Goal: Task Accomplishment & Management: Complete application form

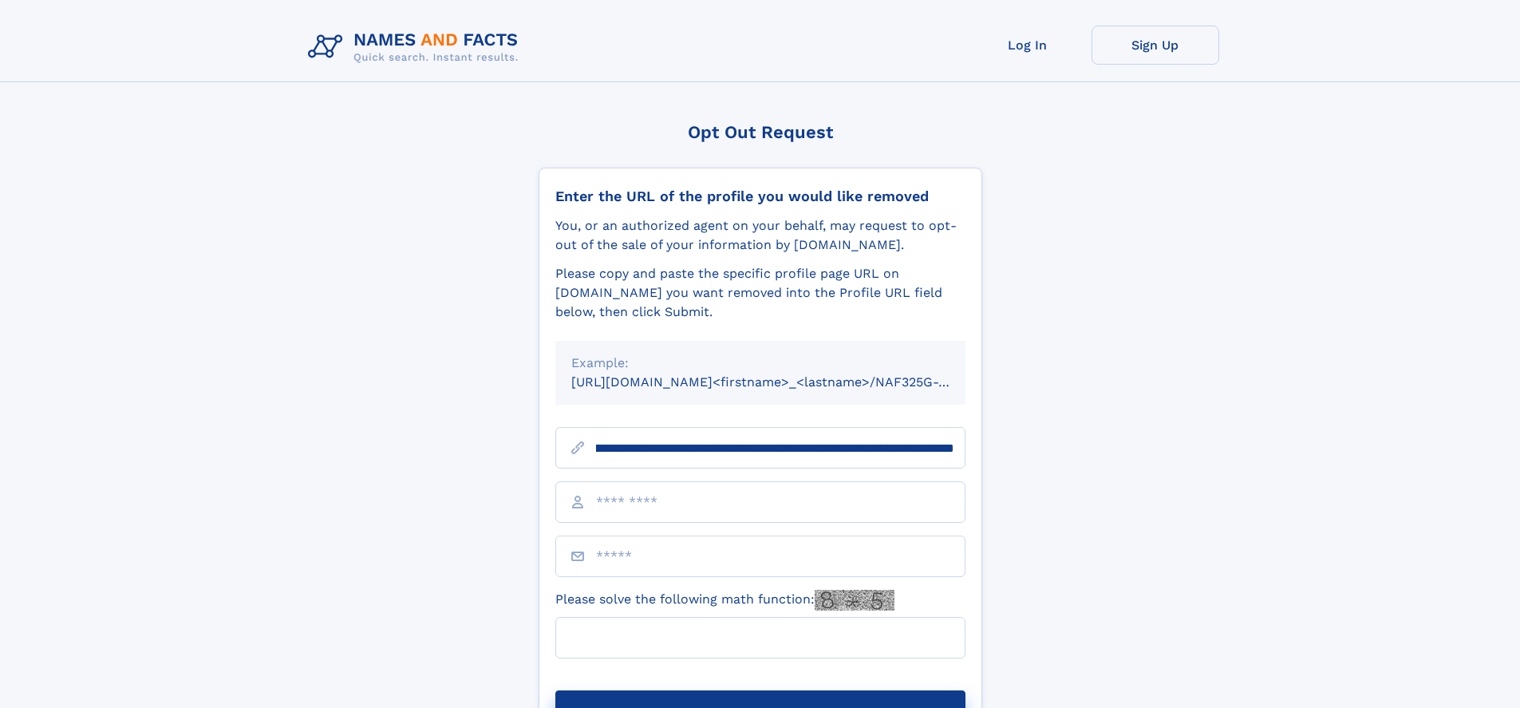
scroll to position [0, 171]
type input "**********"
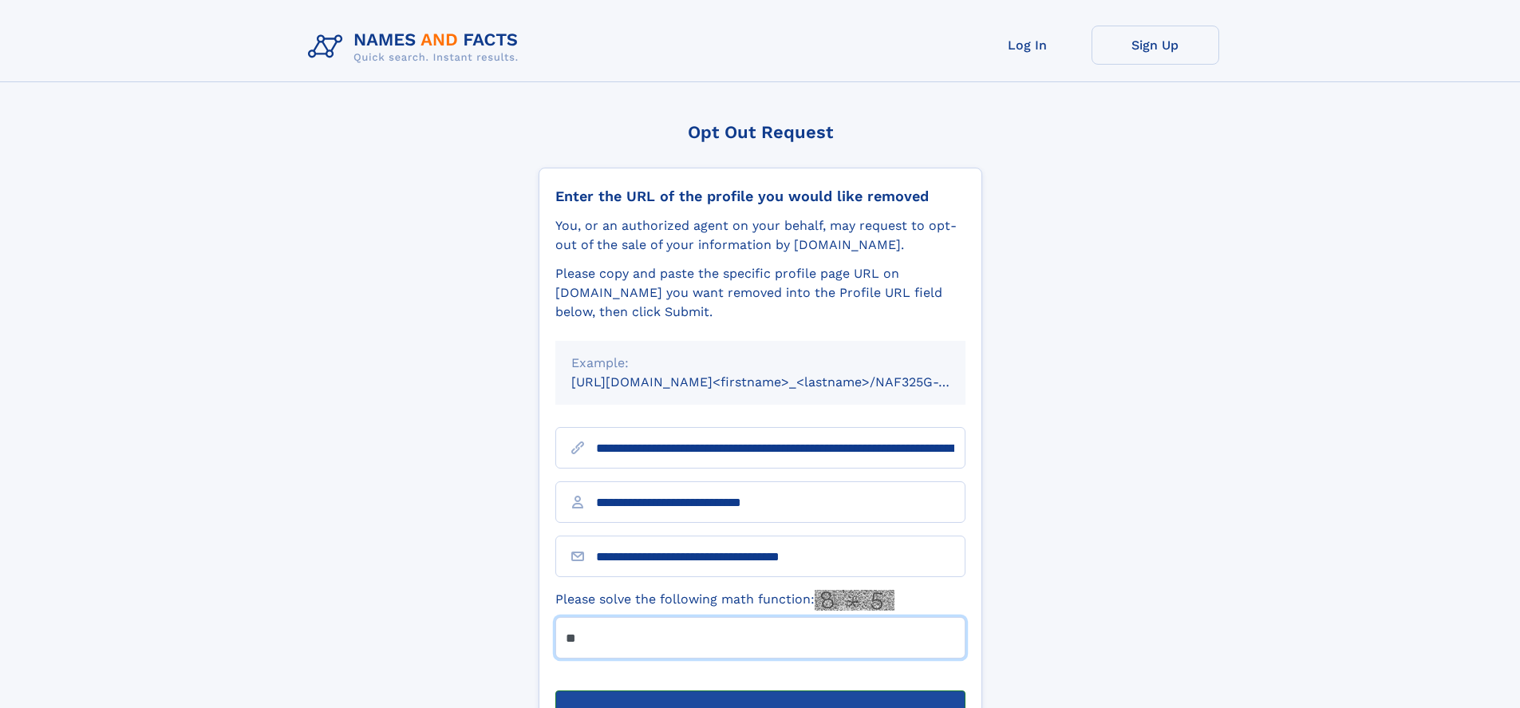
type input "**"
click at [759, 690] on button "Submit Opt Out Request" at bounding box center [760, 715] width 410 height 51
